Goal: Task Accomplishment & Management: Manage account settings

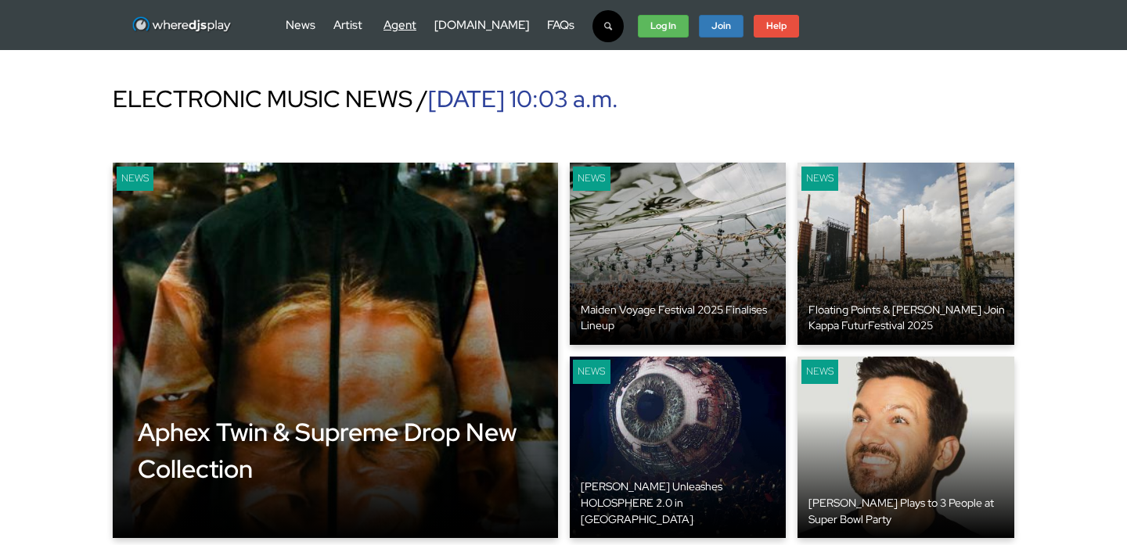
click at [397, 27] on link "Agent" at bounding box center [399, 25] width 33 height 16
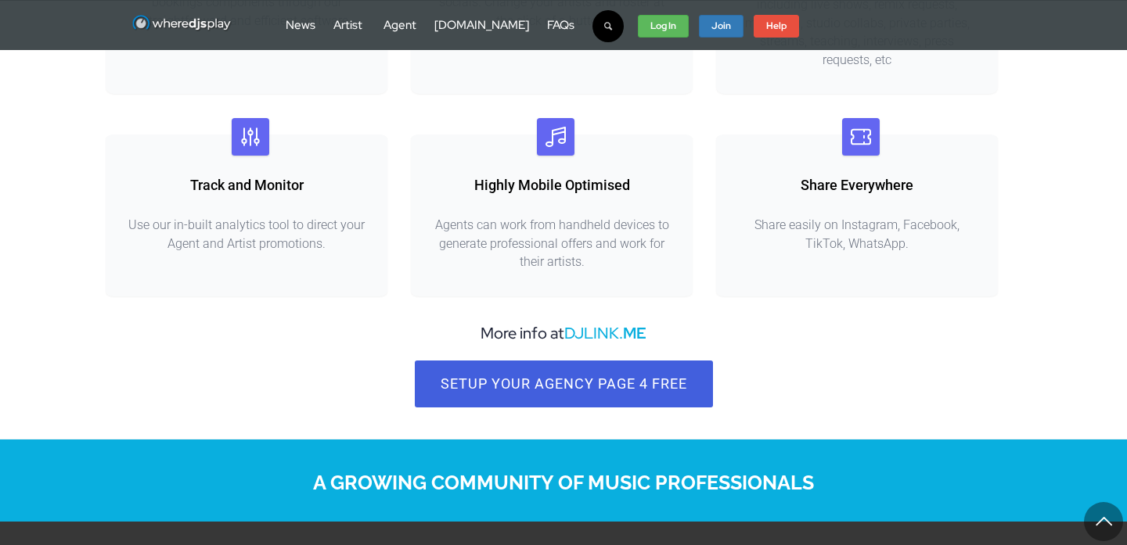
scroll to position [912, 0]
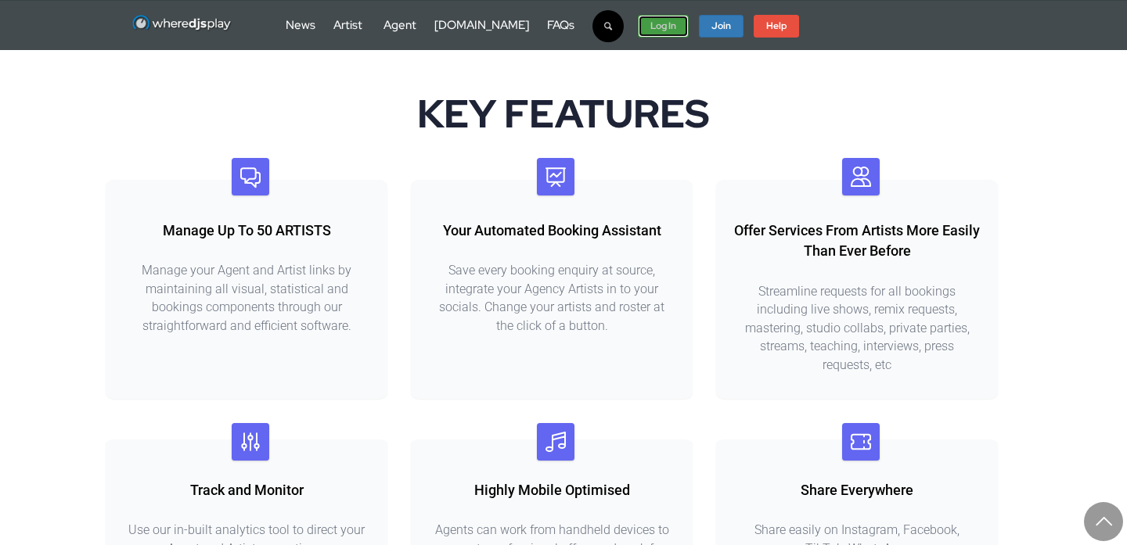
click at [650, 25] on strong "Log In" at bounding box center [663, 26] width 26 height 13
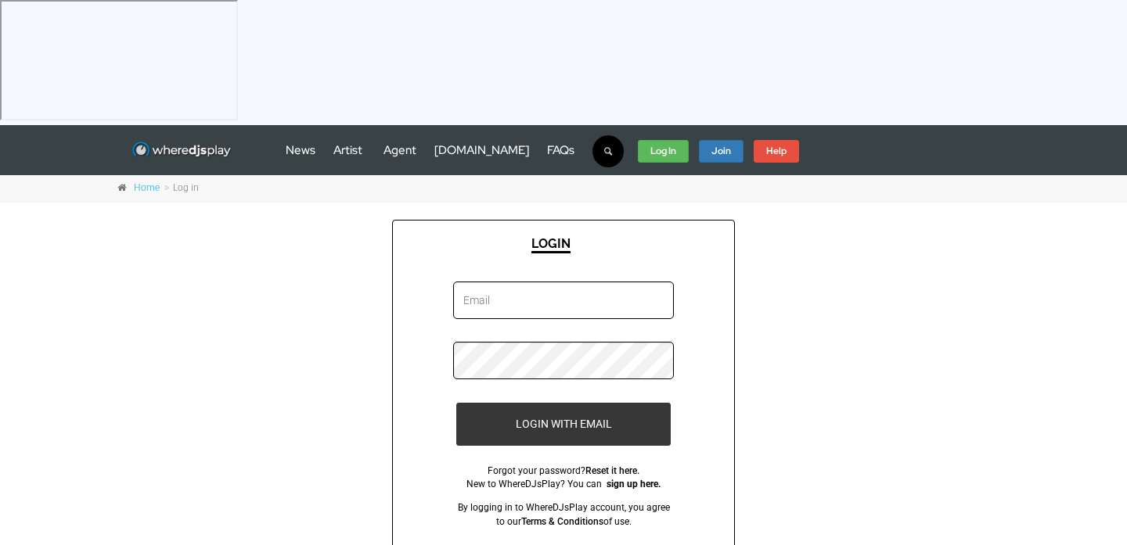
click at [528, 282] on input "email" at bounding box center [563, 301] width 221 height 38
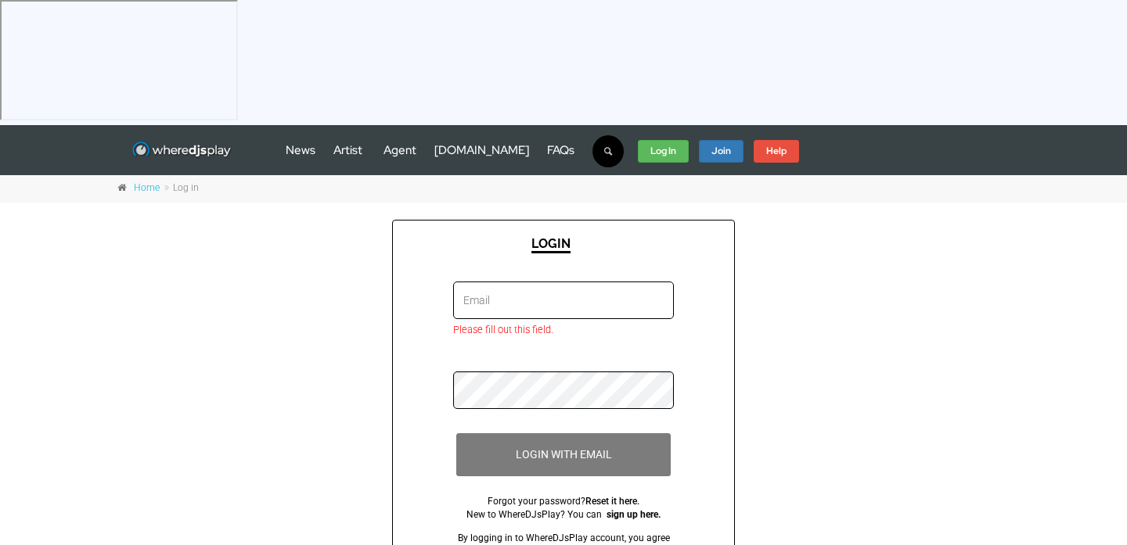
type input "ntwaliandy90+prod@gmail.com"
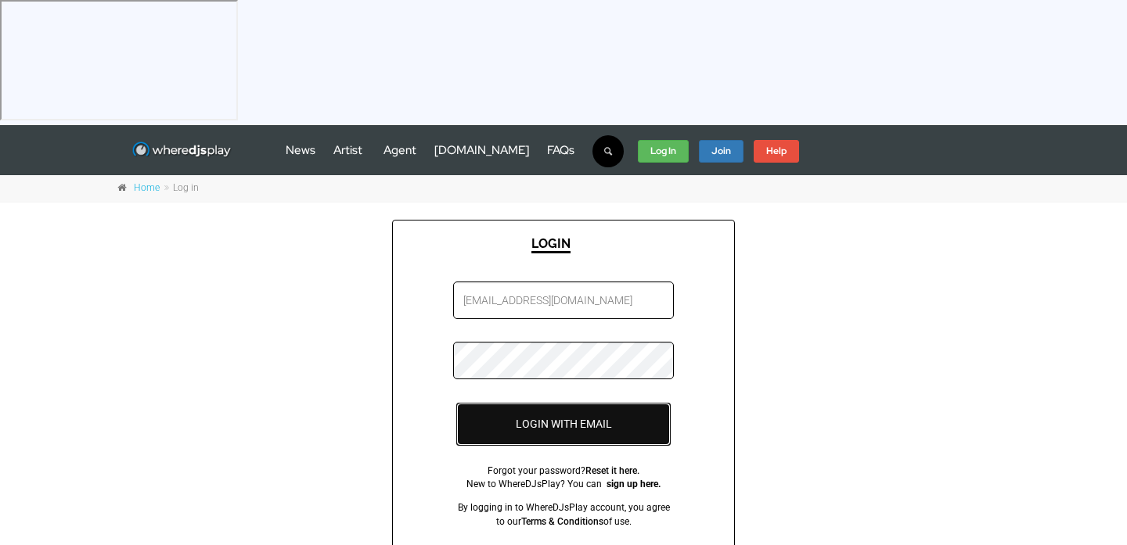
click at [578, 403] on button "LOGIN WITH EMAIL" at bounding box center [563, 424] width 215 height 43
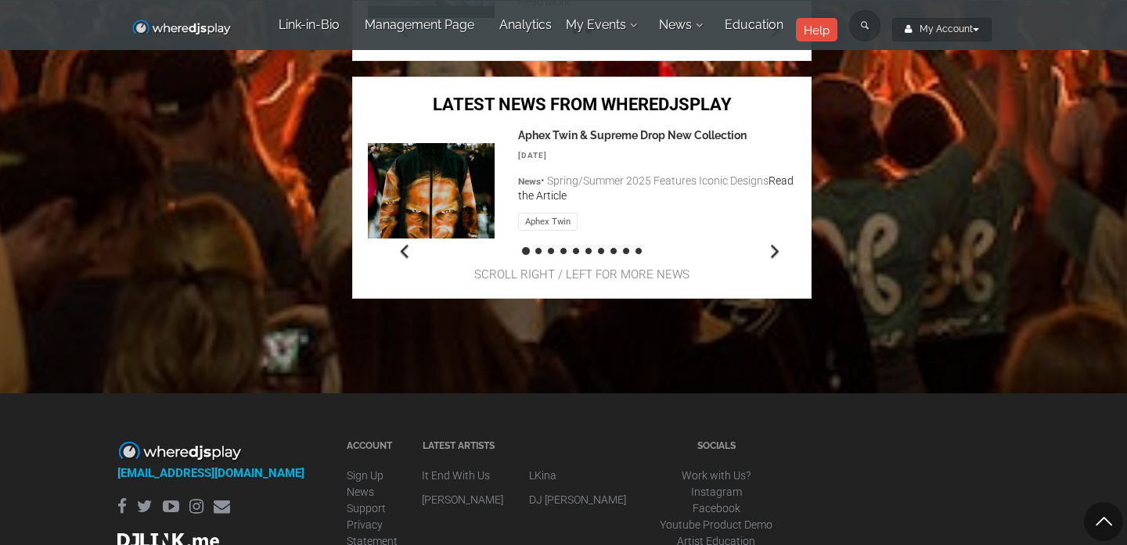
scroll to position [1145, 0]
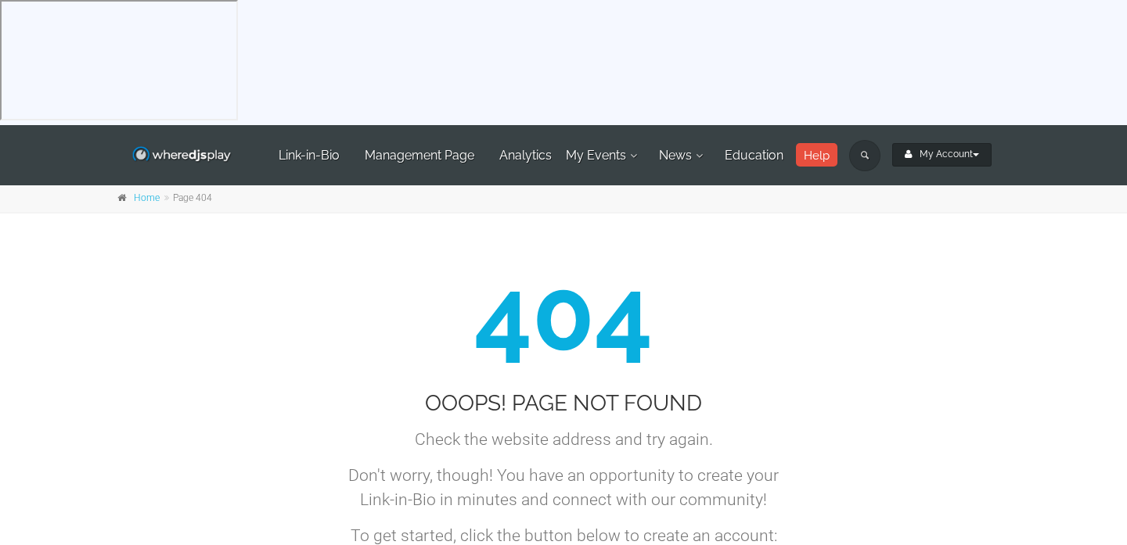
click at [926, 143] on button "My Account" at bounding box center [941, 154] width 99 height 23
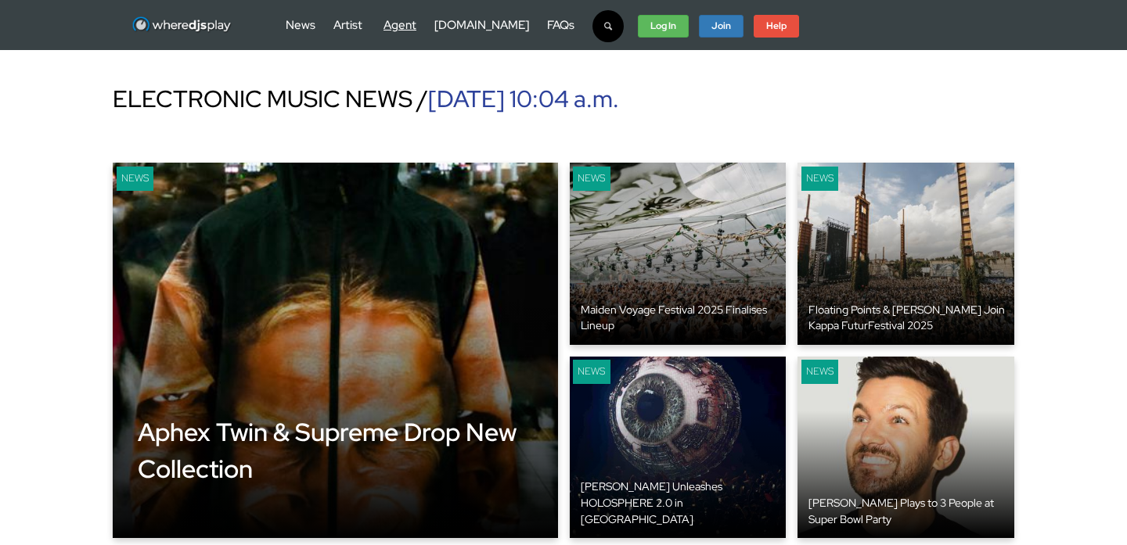
click at [397, 26] on link "Agent" at bounding box center [399, 25] width 33 height 16
